Goal: Information Seeking & Learning: Learn about a topic

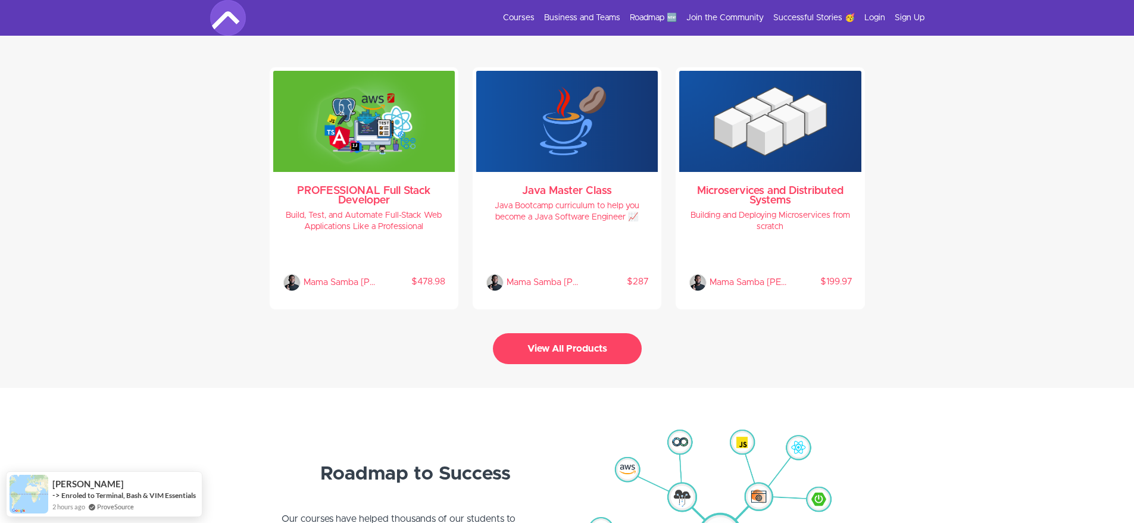
scroll to position [2428, 0]
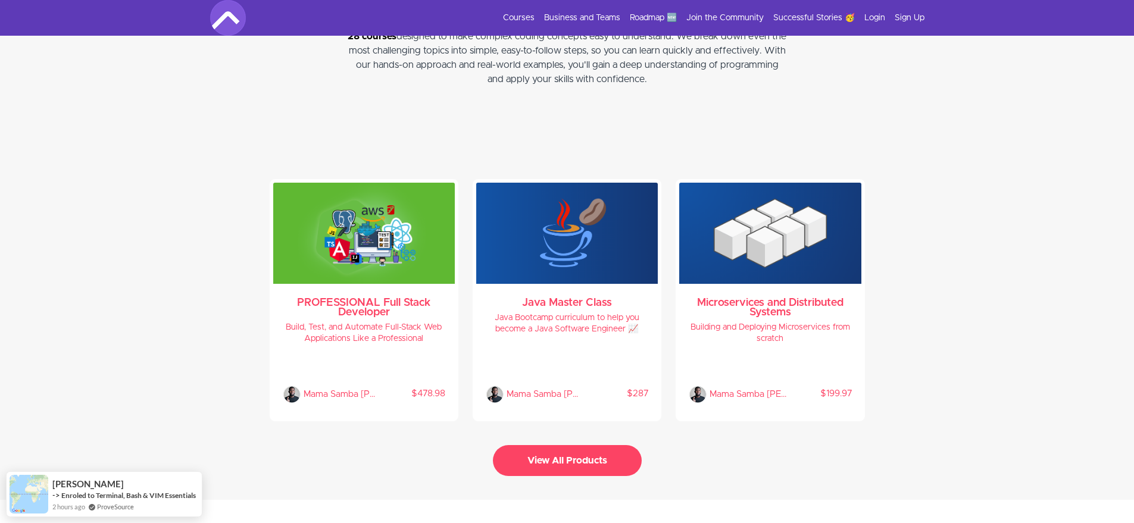
click at [584, 455] on button "View All Products" at bounding box center [567, 460] width 149 height 31
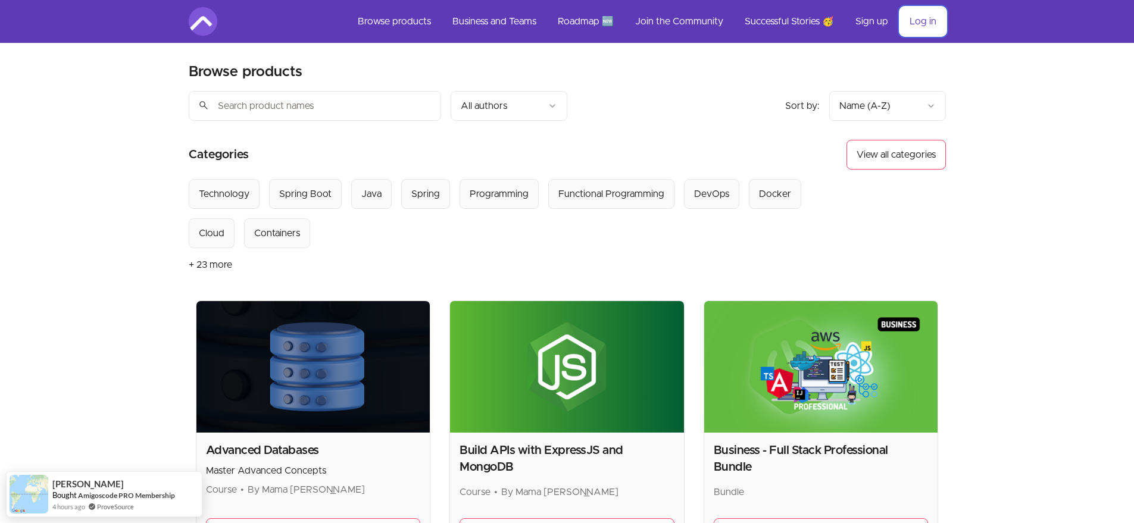
click at [904, 19] on link "Log in" at bounding box center [923, 21] width 46 height 29
